Goal: Information Seeking & Learning: Learn about a topic

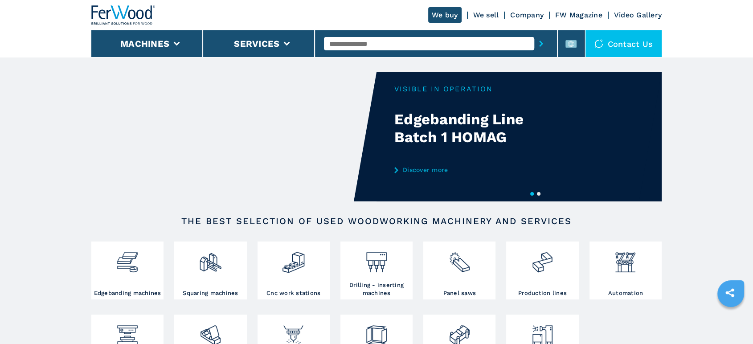
click at [410, 41] on input "text" at bounding box center [429, 43] width 210 height 13
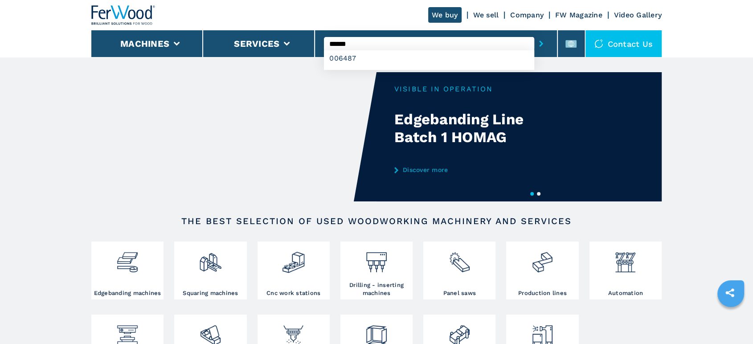
type input "******"
click at [534, 33] on button "submit-button" at bounding box center [541, 43] width 14 height 21
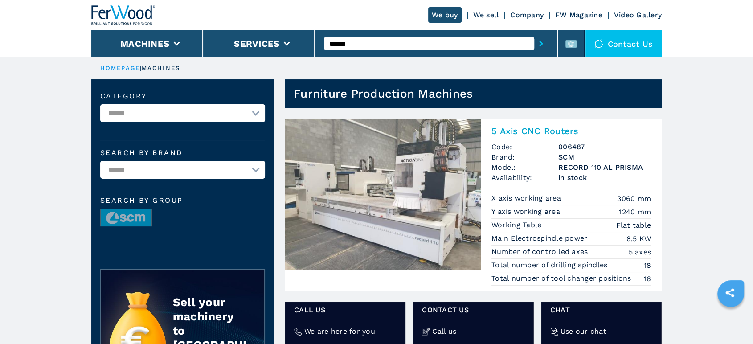
click at [409, 173] on img at bounding box center [383, 195] width 196 height 152
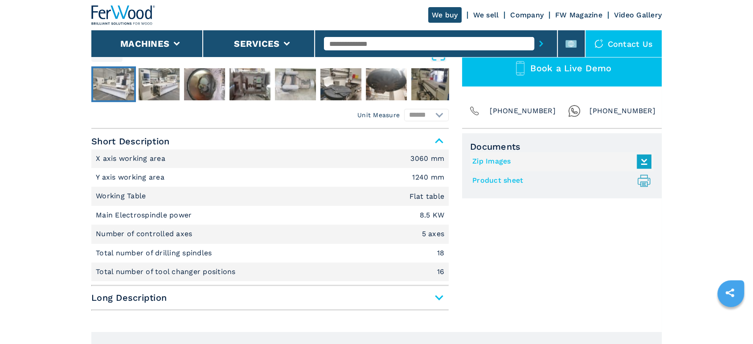
scroll to position [396, 0]
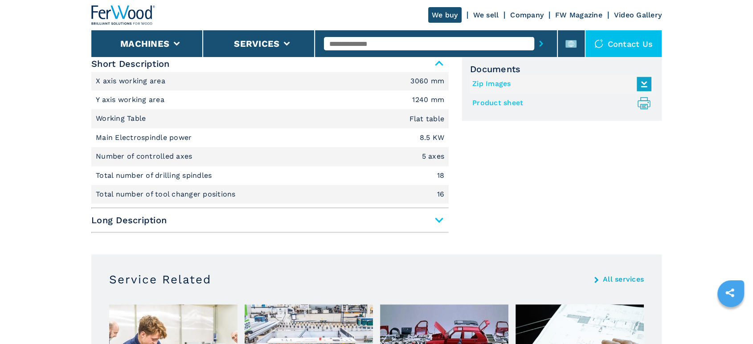
click at [435, 228] on span "Long Description" at bounding box center [270, 220] width 358 height 16
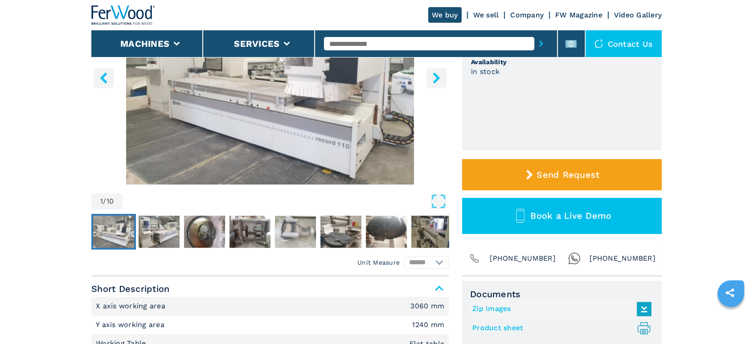
scroll to position [148, 0]
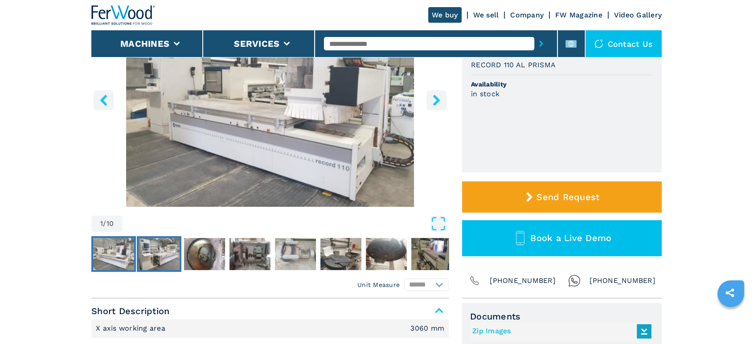
click at [163, 264] on img "Go to Slide 2" at bounding box center [159, 254] width 41 height 32
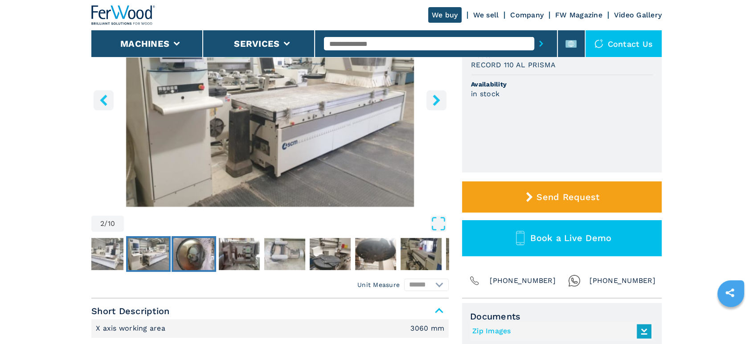
click at [193, 256] on img "Go to Slide 3" at bounding box center [193, 254] width 41 height 32
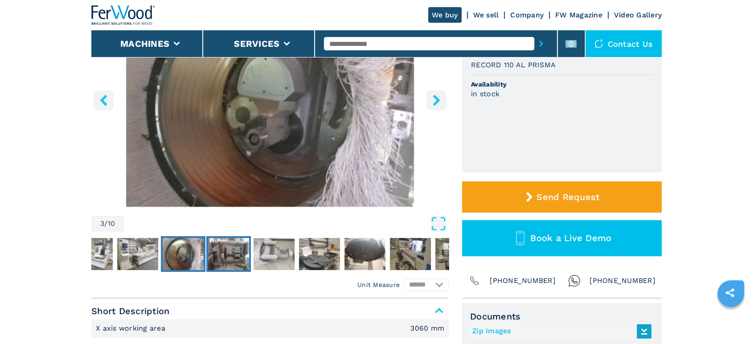
click at [229, 256] on img "Go to Slide 4" at bounding box center [228, 254] width 41 height 32
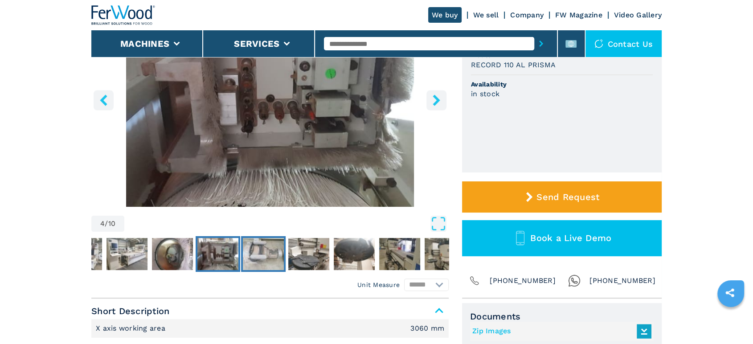
click at [264, 259] on img "Go to Slide 5" at bounding box center [263, 254] width 41 height 32
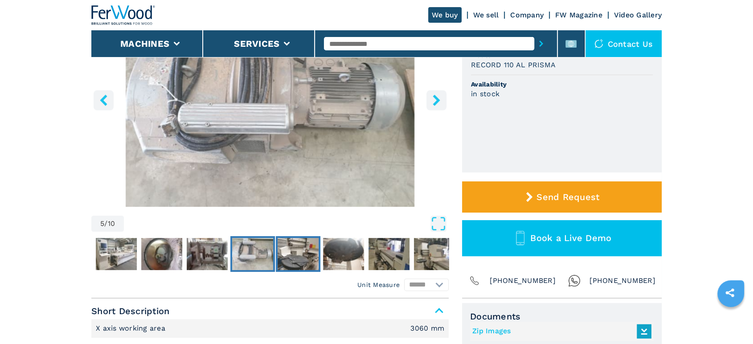
click at [296, 259] on img "Go to Slide 6" at bounding box center [298, 254] width 41 height 32
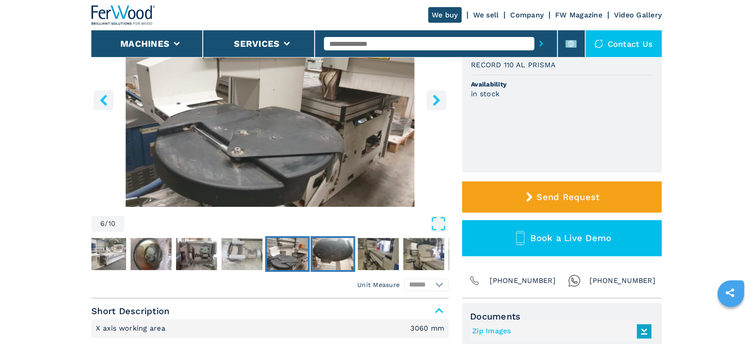
click at [321, 261] on img "Go to Slide 7" at bounding box center [332, 254] width 41 height 32
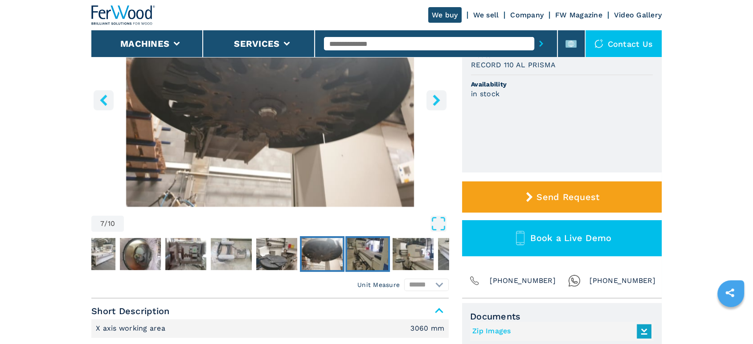
click at [361, 258] on img "Go to Slide 8" at bounding box center [367, 254] width 41 height 32
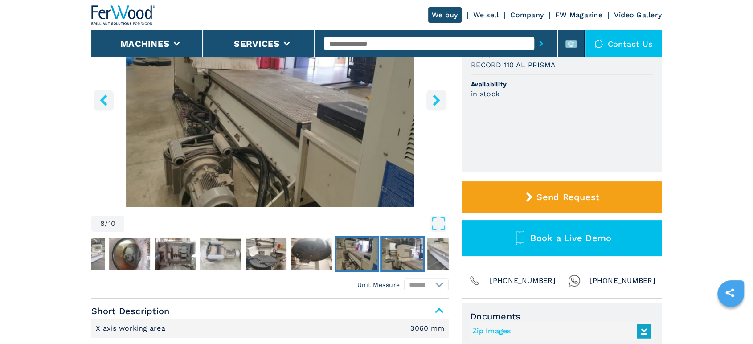
click at [401, 262] on img "Go to Slide 9" at bounding box center [402, 254] width 41 height 32
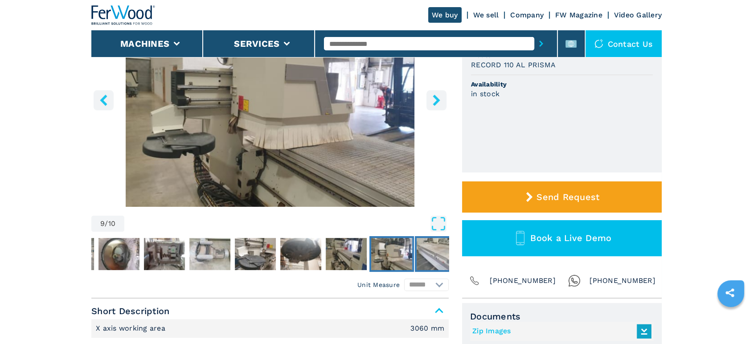
click at [444, 261] on img "Go to Slide 10" at bounding box center [437, 254] width 41 height 32
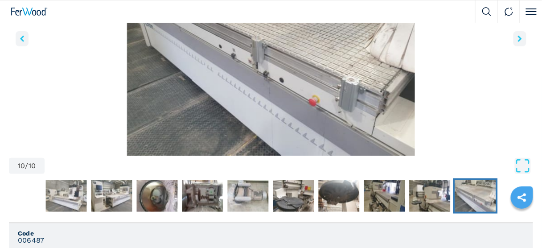
scroll to position [192, 0]
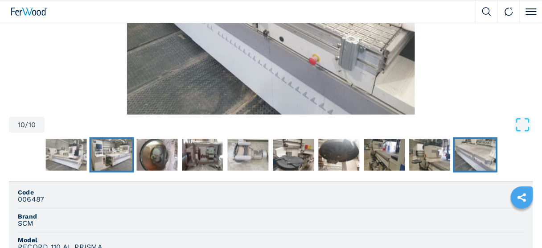
click at [107, 160] on img "Go to Slide 2" at bounding box center [111, 155] width 41 height 32
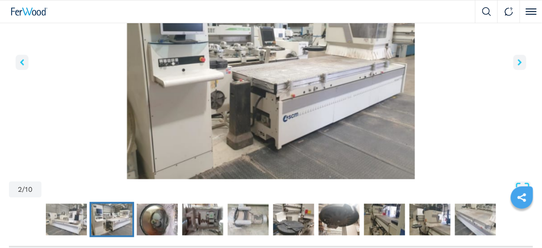
scroll to position [121, 0]
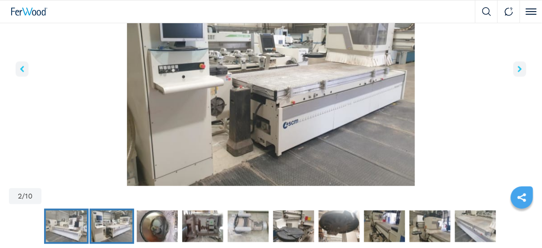
click at [79, 237] on img "Go to Slide 1" at bounding box center [66, 226] width 41 height 32
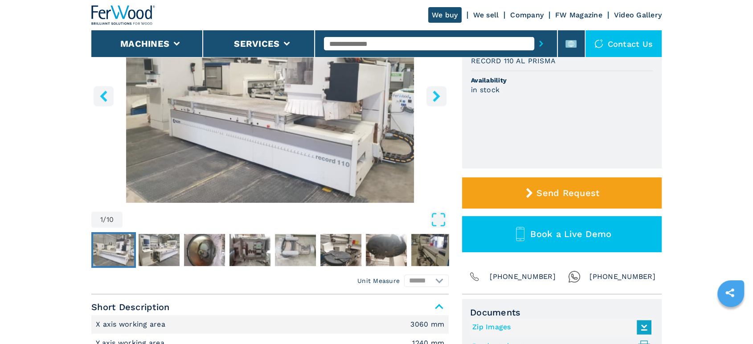
scroll to position [202, 0]
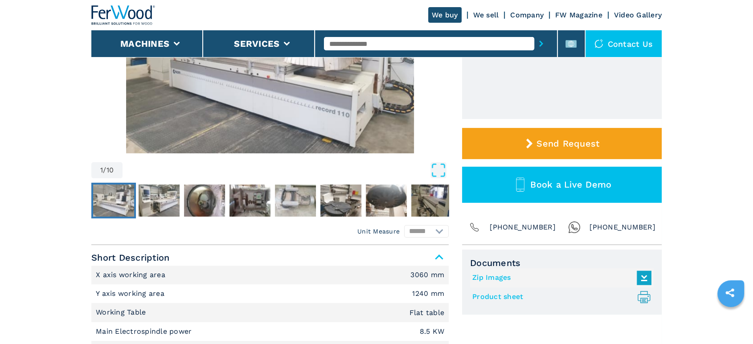
click at [493, 304] on link "Product sheet .prefix__st0{stroke-linecap:round;stroke-linejoin:round}.prefix__…" at bounding box center [560, 297] width 175 height 15
